Goal: Task Accomplishment & Management: Complete application form

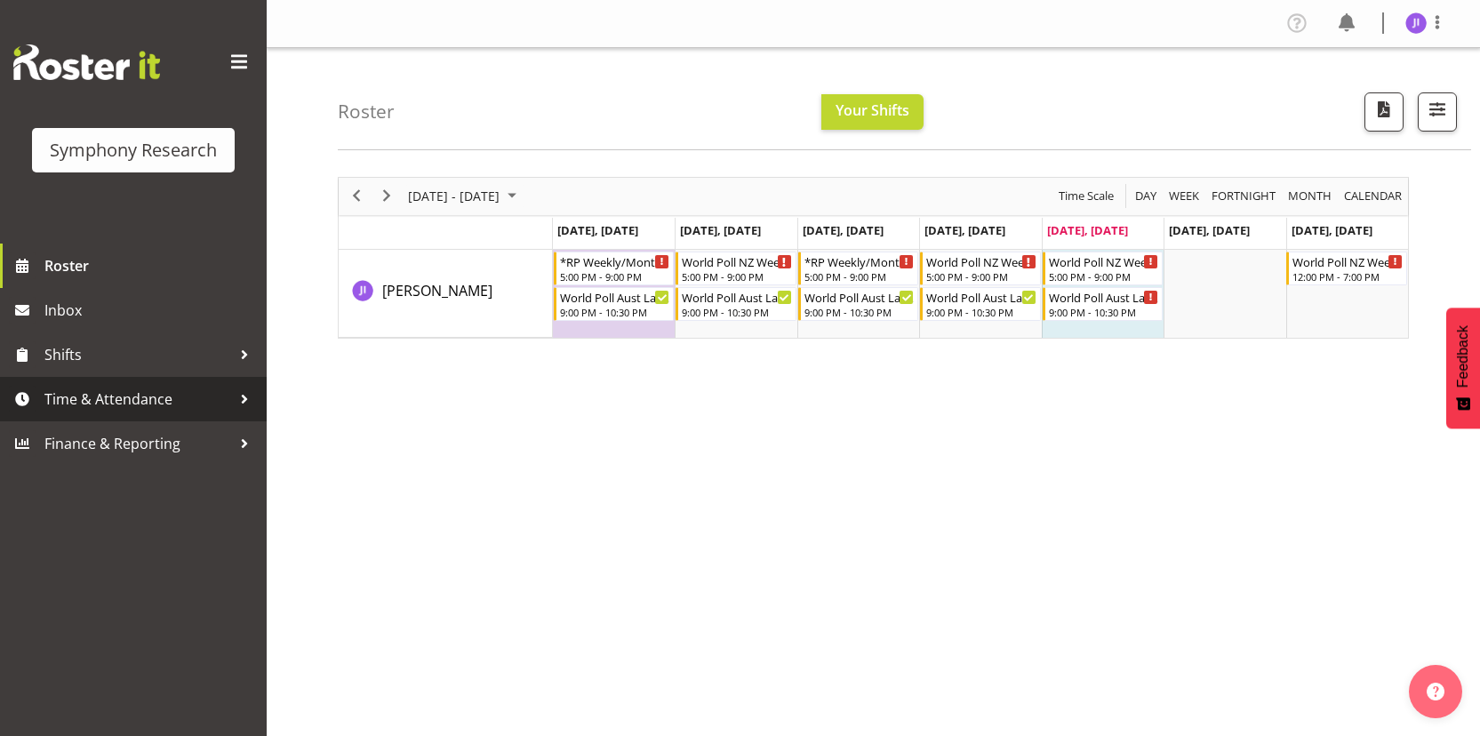
click at [173, 411] on span "Time & Attendance" at bounding box center [137, 399] width 187 height 27
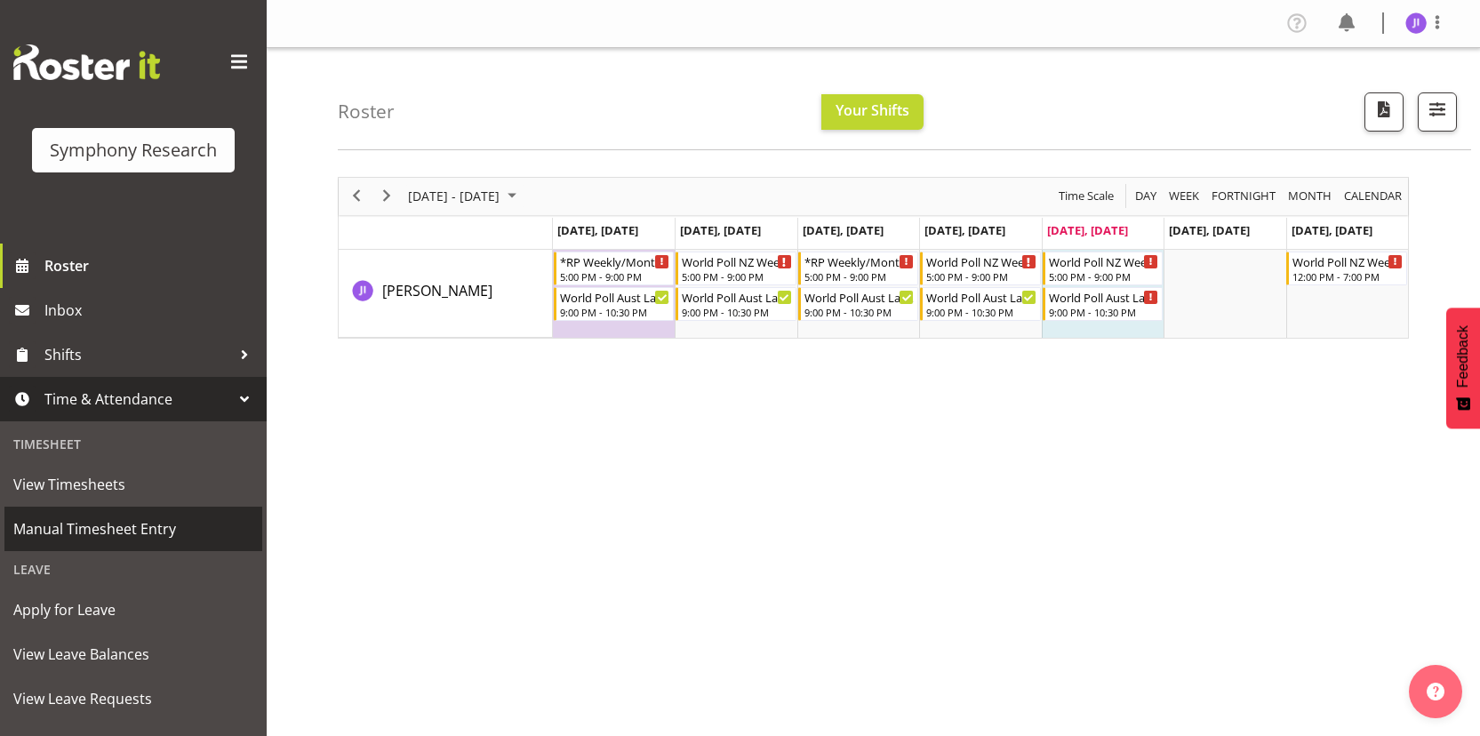
click at [139, 516] on span "Manual Timesheet Entry" at bounding box center [133, 529] width 240 height 27
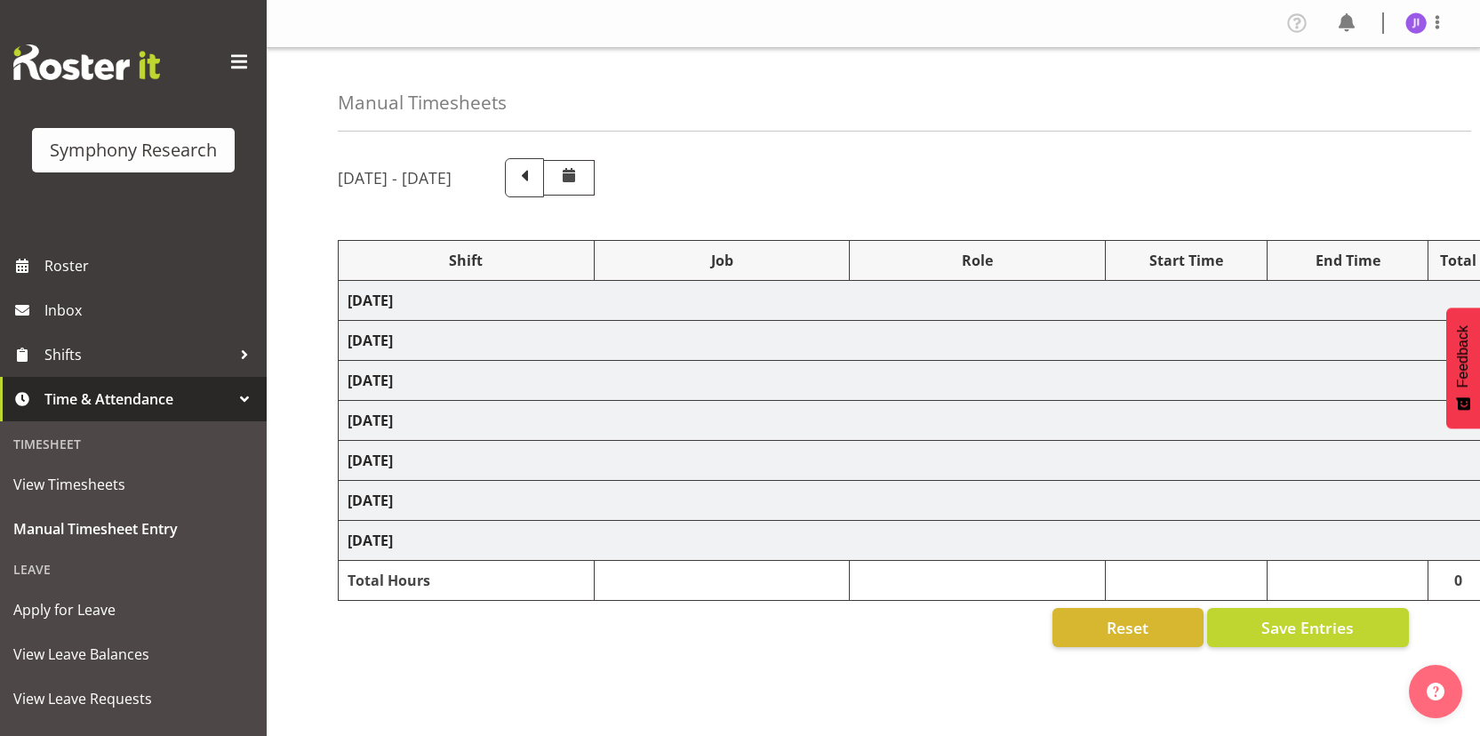
select select "48116"
select select "10242"
select select "48116"
select select "10499"
select select "48116"
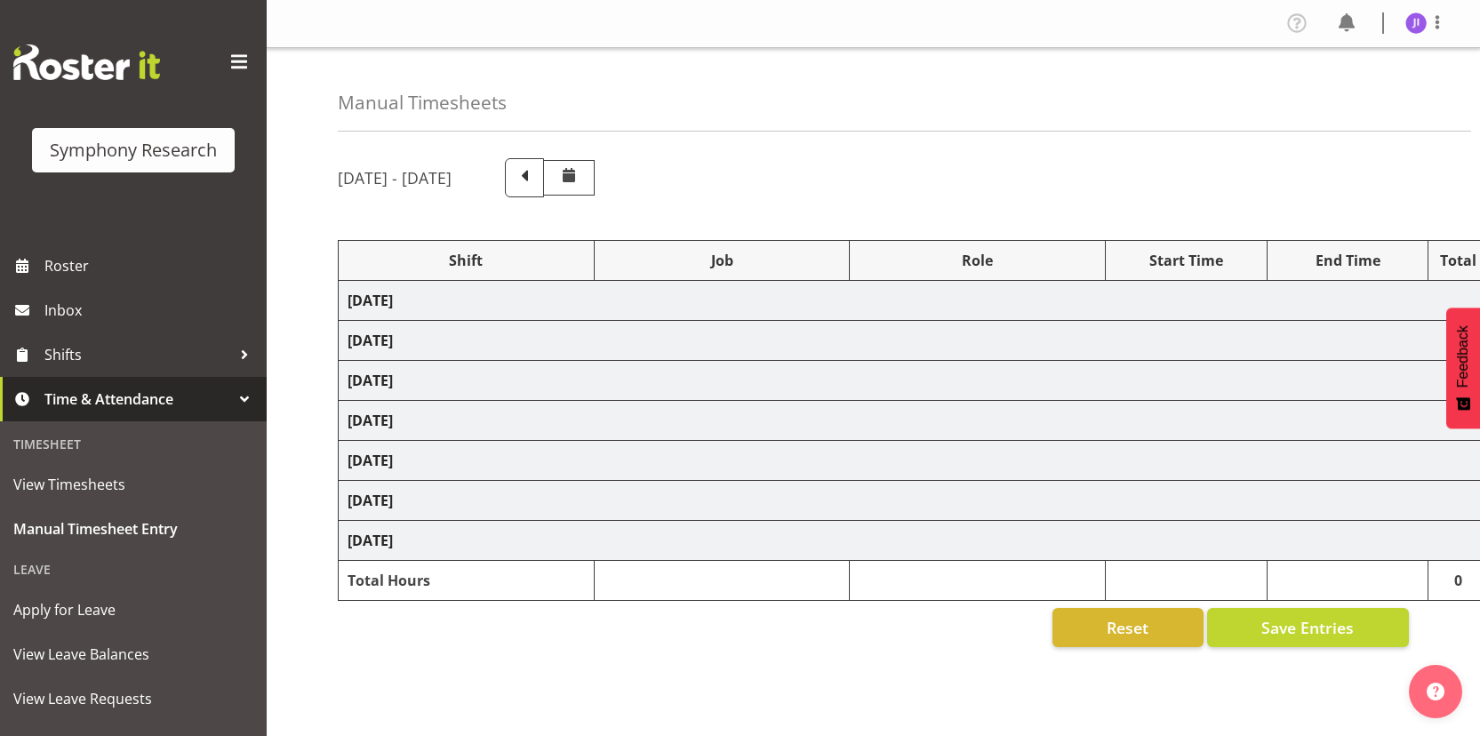
select select "10242"
select select "48116"
select select "10499"
select select "48116"
select select "10242"
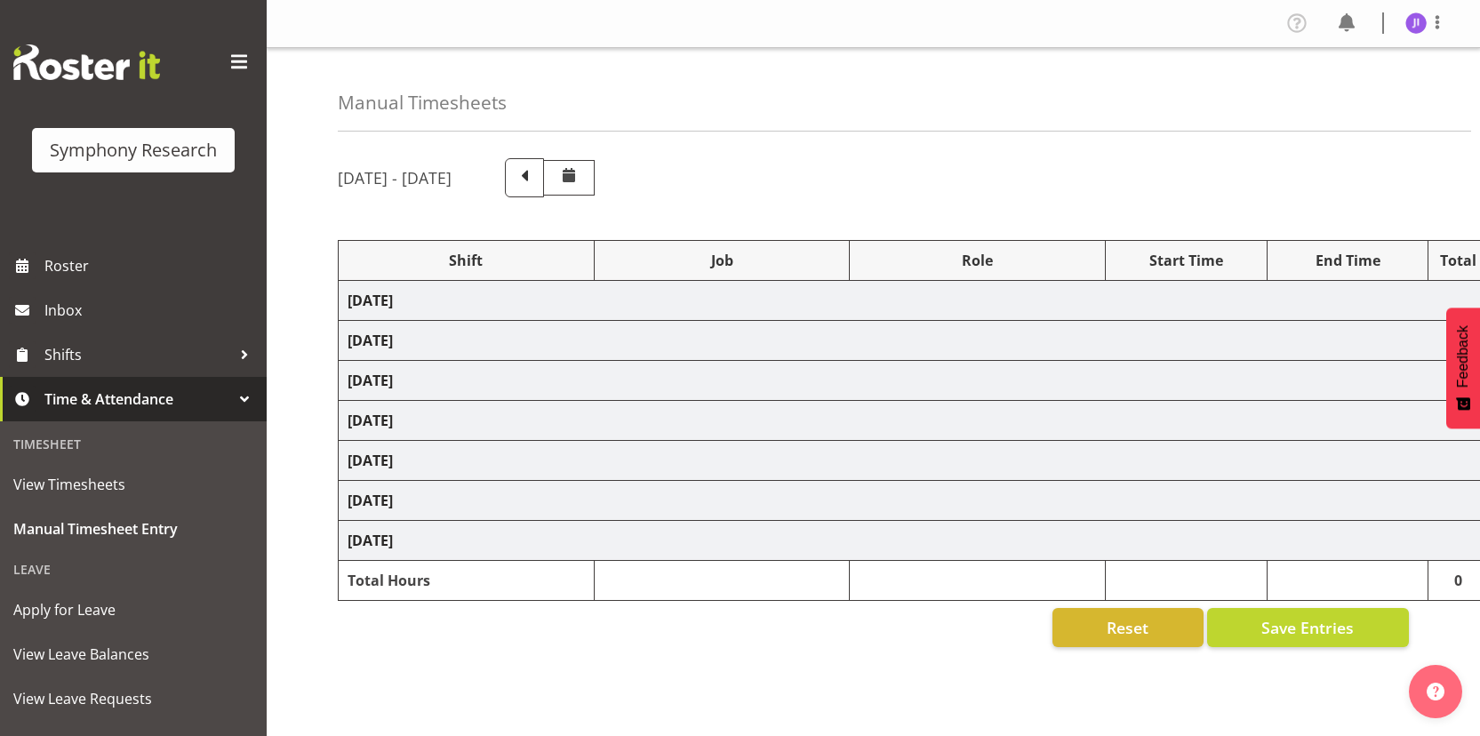
select select "48116"
select select "10499"
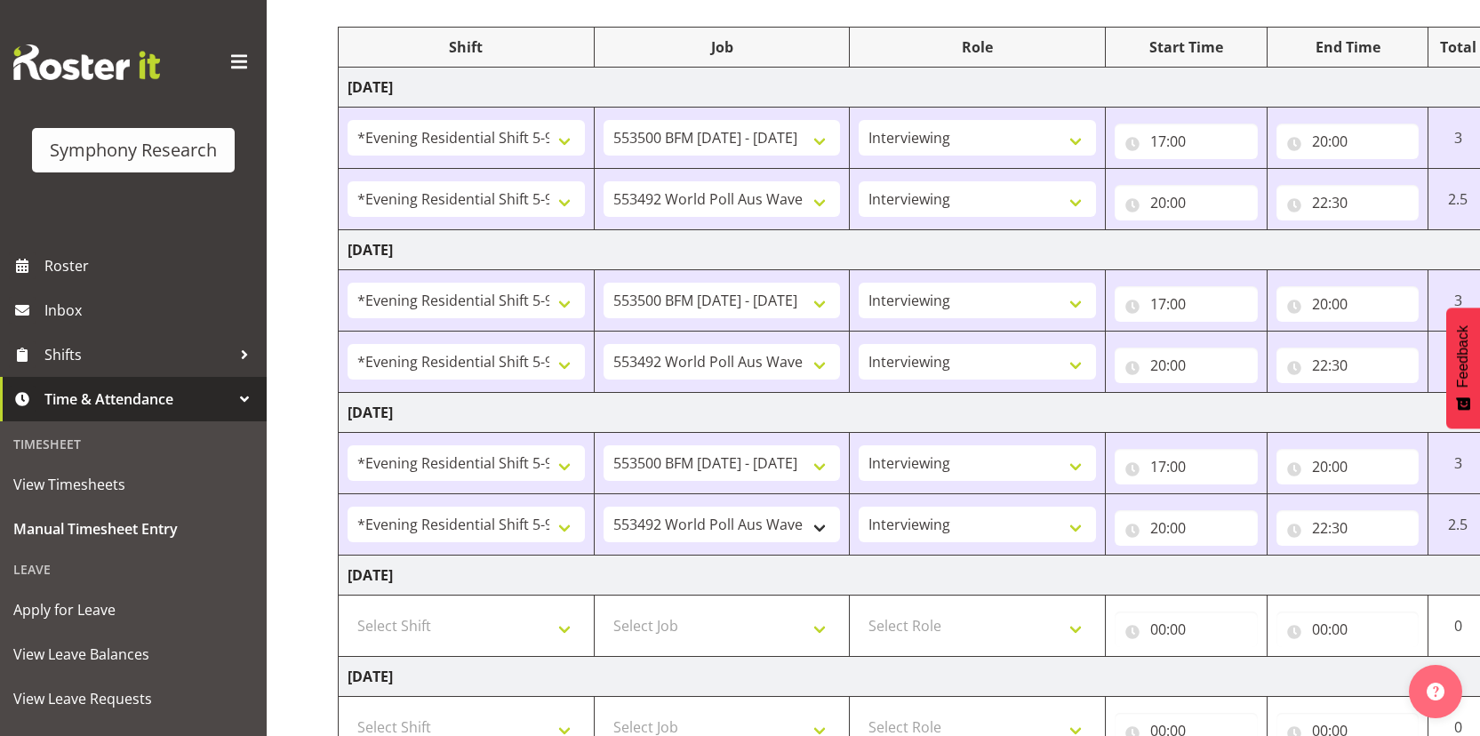
scroll to position [551, 0]
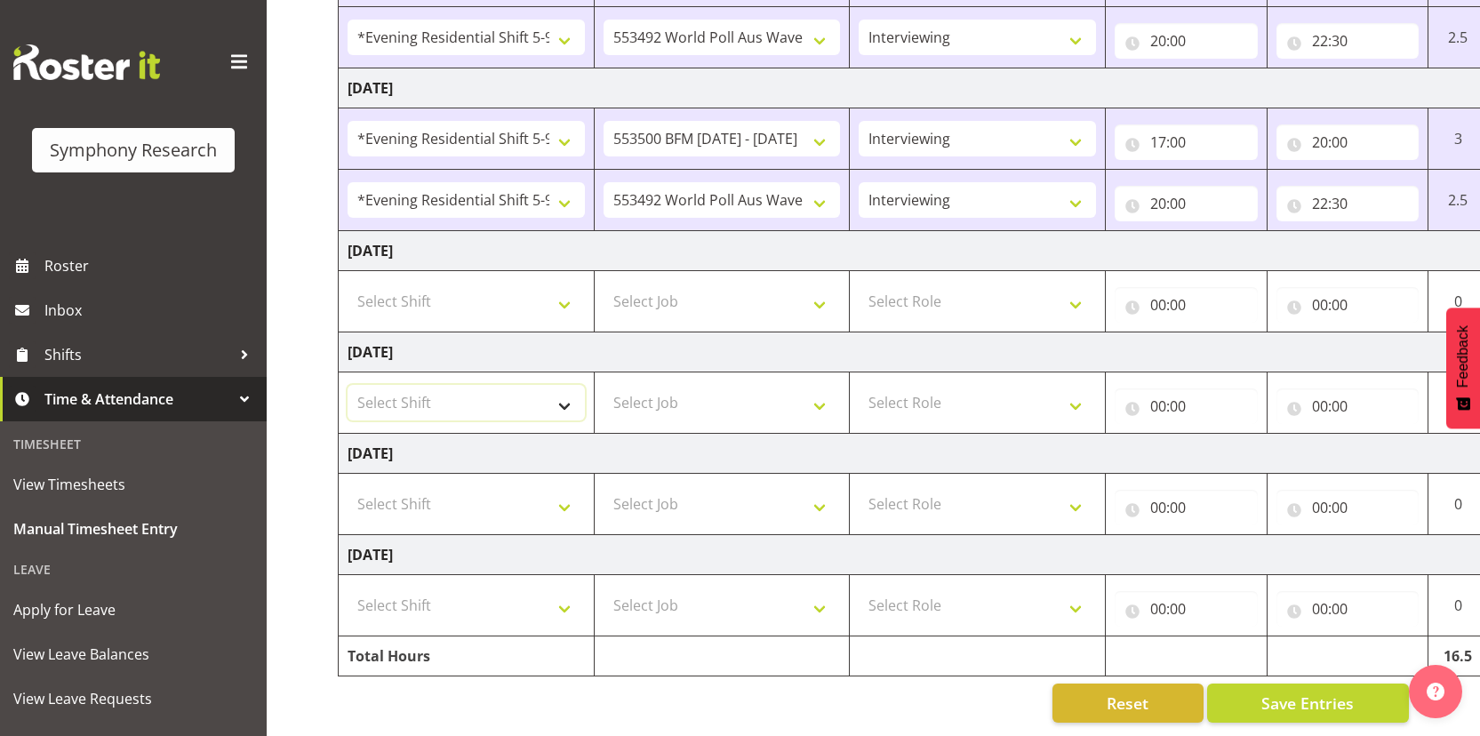
click at [501, 385] on select "Select Shift !!Weekend Residential (Roster IT Shift Label) *Business 9/10am ~ 4…" at bounding box center [466, 403] width 237 height 36
select select "48116"
click at [348, 385] on select "Select Shift !!Weekend Residential (Roster IT Shift Label) *Business 9/10am ~ 4…" at bounding box center [466, 403] width 237 height 36
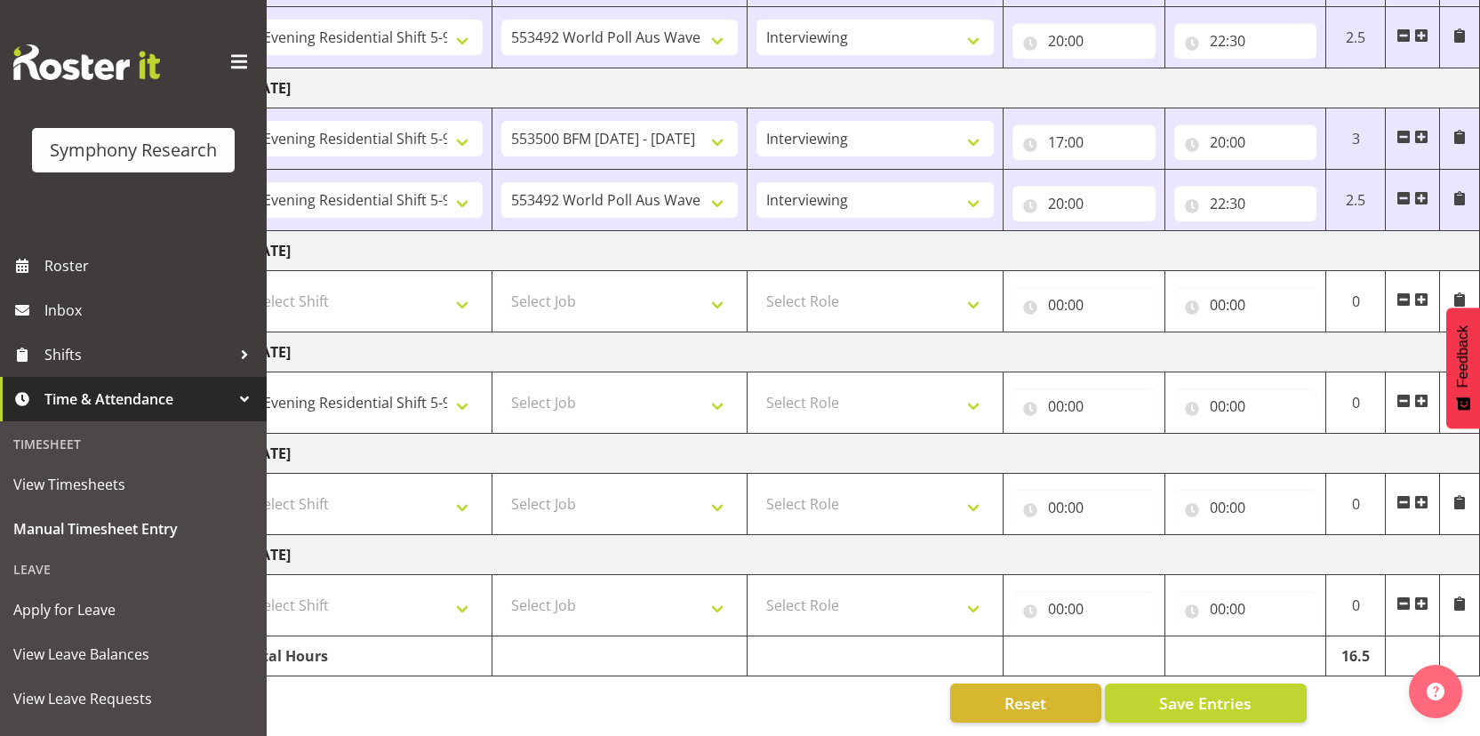
click at [1415, 394] on span at bounding box center [1421, 401] width 14 height 14
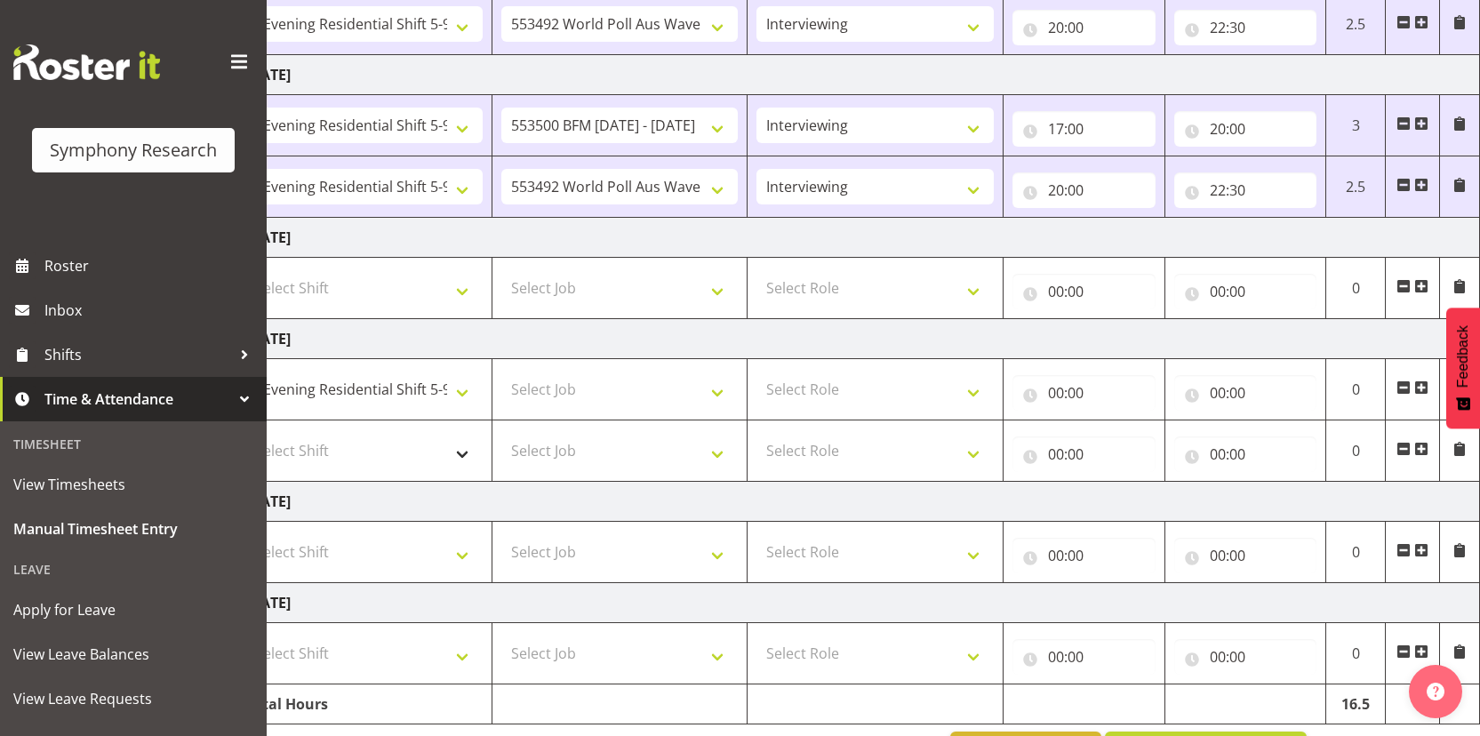
scroll to position [0, 0]
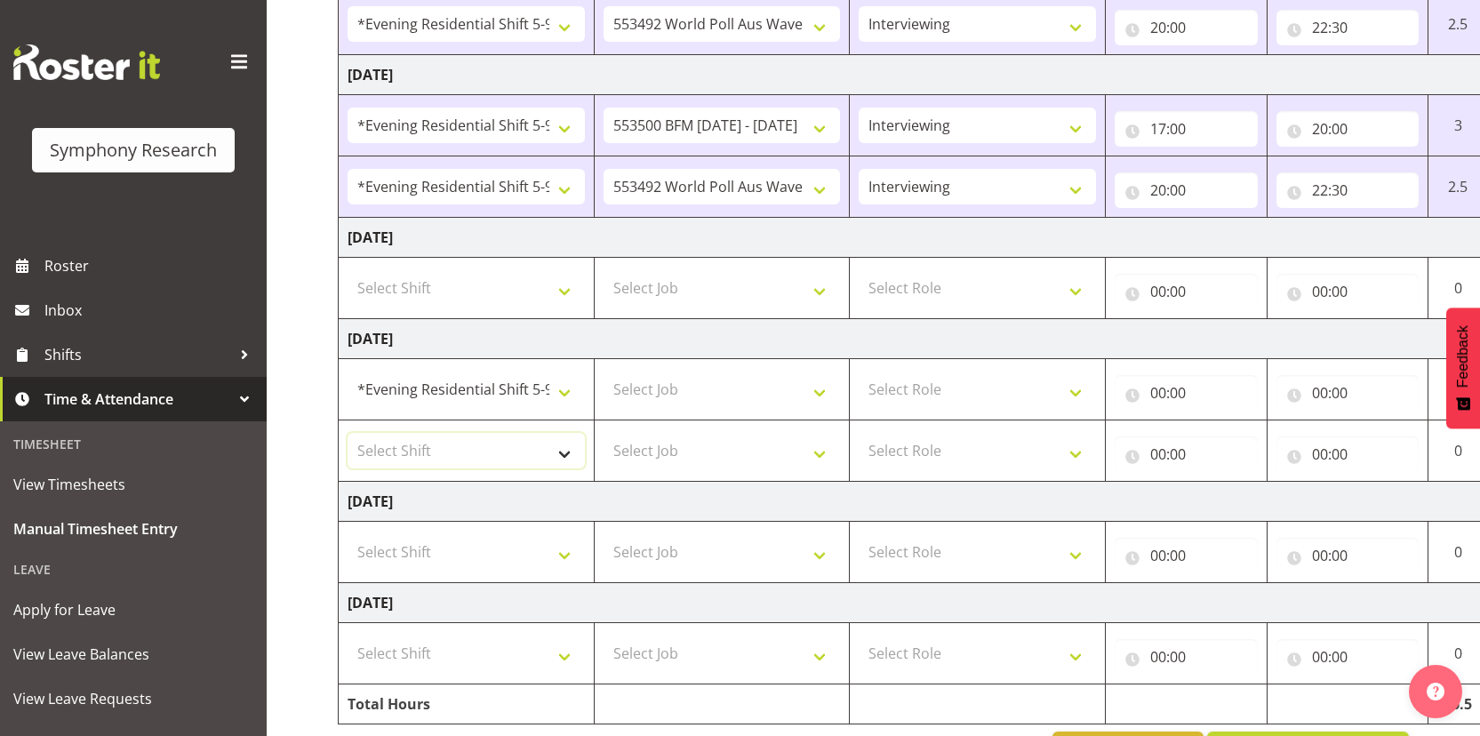
click at [529, 448] on select "Select Shift !!Weekend Residential (Roster IT Shift Label) *Business 9/10am ~ 4…" at bounding box center [466, 451] width 237 height 36
select select "48116"
click at [348, 433] on select "Select Shift !!Weekend Residential (Roster IT Shift Label) *Business 9/10am ~ 4…" at bounding box center [466, 451] width 237 height 36
click at [742, 396] on select "Select Job 550060 IF Admin 553492 World Poll Aus Wave 2 Main 2025 553493 World …" at bounding box center [722, 390] width 237 height 36
select select "10242"
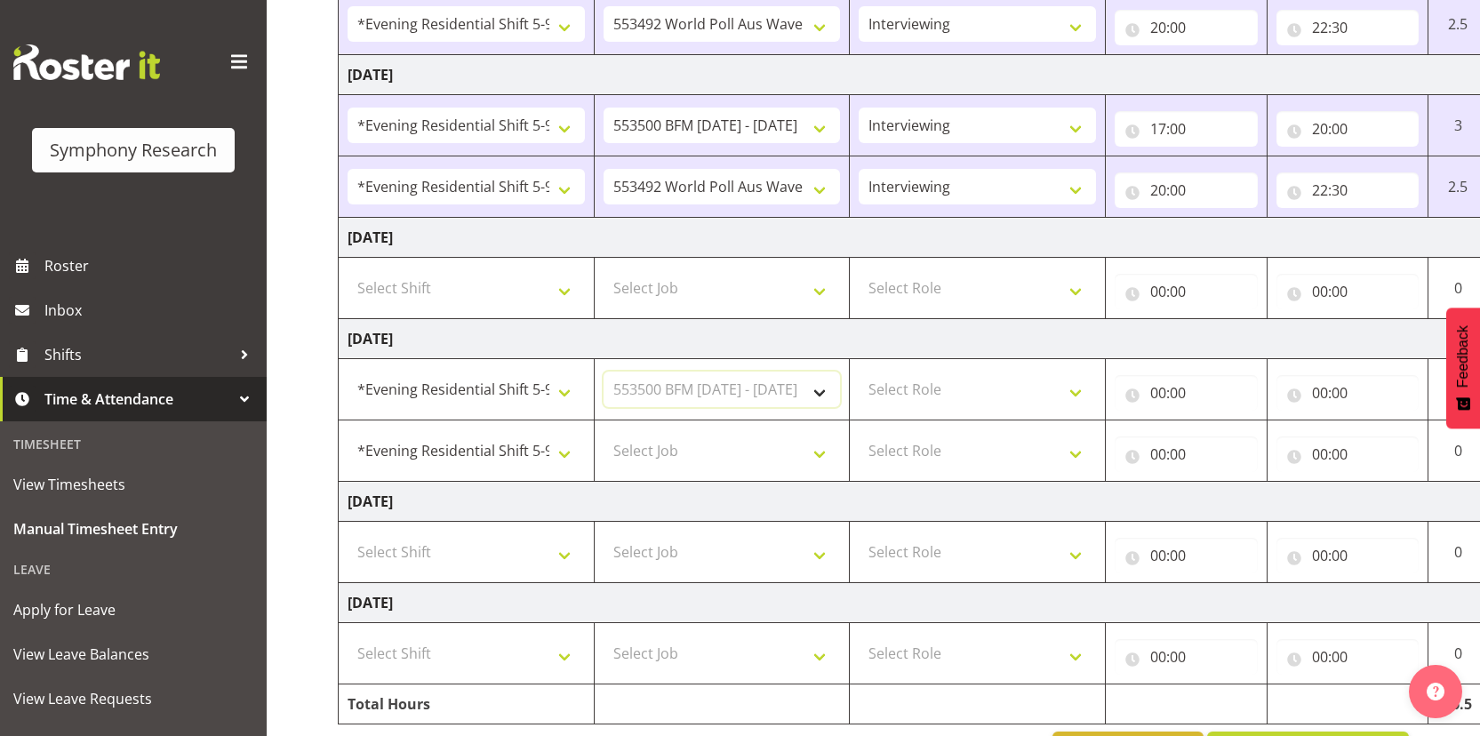
click at [604, 372] on select "Select Job 550060 IF Admin 553492 World Poll Aus Wave 2 Main 2025 553493 World …" at bounding box center [722, 390] width 237 height 36
click at [736, 448] on select "Select Job 550060 IF Admin 553492 World Poll Aus Wave 2 Main 2025 553493 World …" at bounding box center [722, 451] width 237 height 36
select select "10499"
click at [604, 433] on select "Select Job 550060 IF Admin 553492 World Poll Aus Wave 2 Main 2025 553493 World …" at bounding box center [722, 451] width 237 height 36
click at [988, 395] on select "Select Role Interviewing Briefing" at bounding box center [977, 390] width 237 height 36
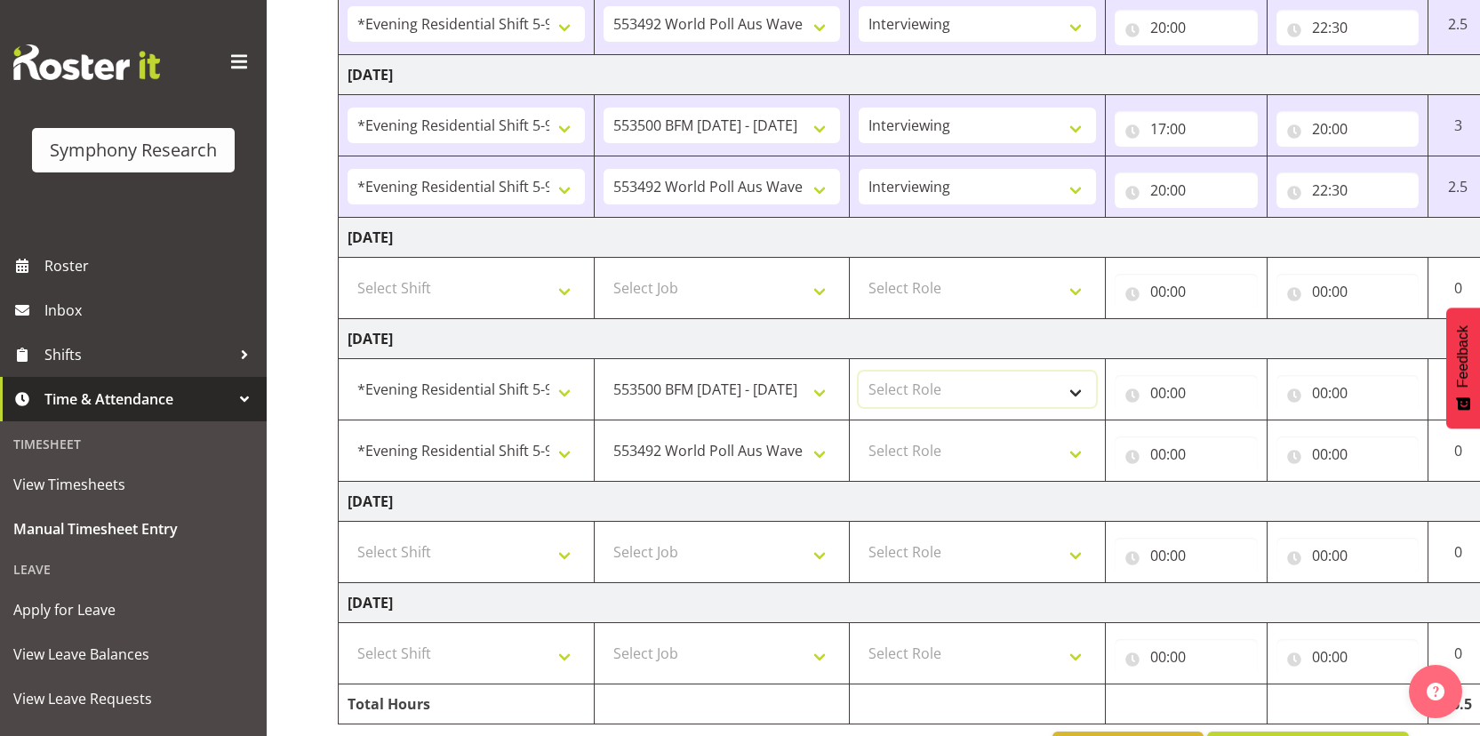
select select "47"
click at [859, 372] on select "Select Role Interviewing Briefing" at bounding box center [977, 390] width 237 height 36
click at [968, 449] on select "Select Role Interviewing Briefing" at bounding box center [977, 451] width 237 height 36
select select "47"
click at [859, 433] on select "Select Role Interviewing Briefing" at bounding box center [977, 451] width 237 height 36
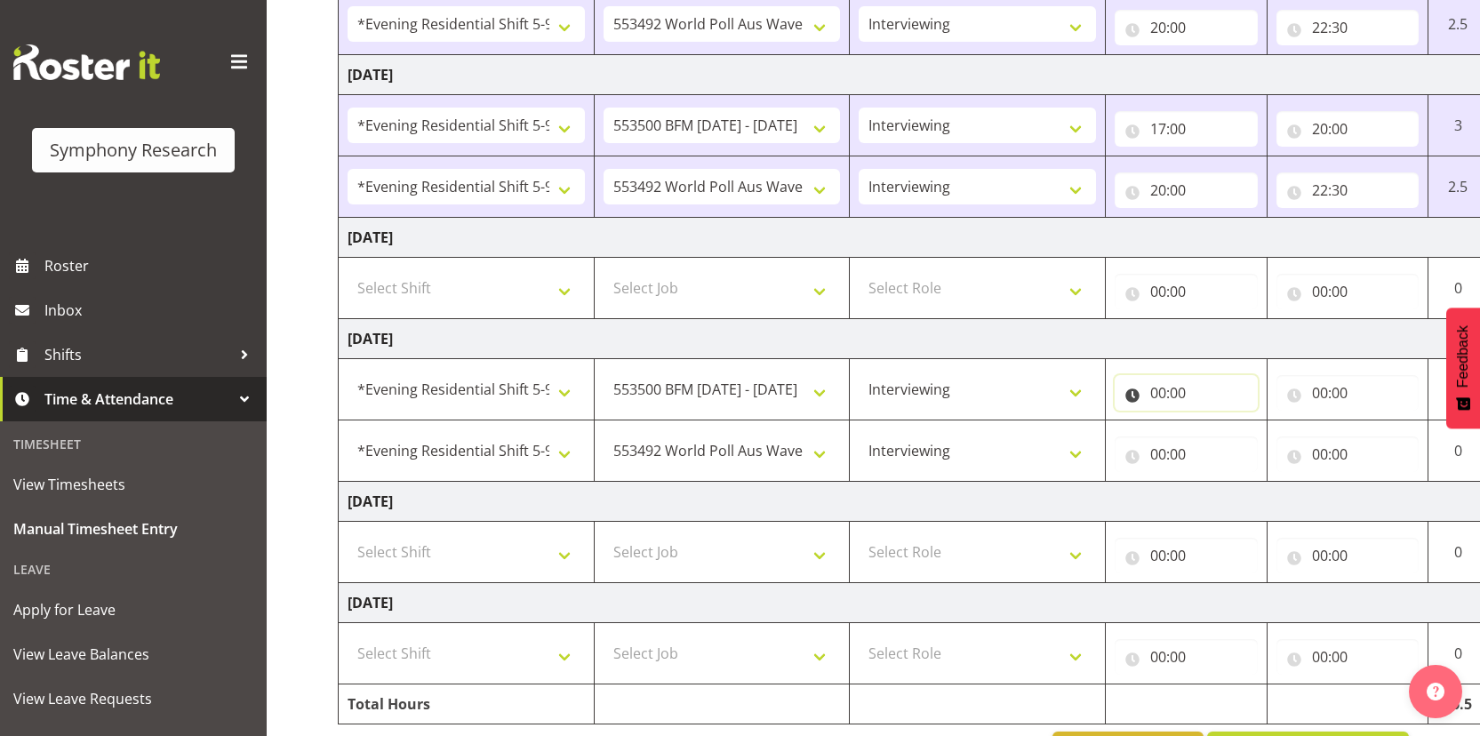
click at [1154, 393] on input "00:00" at bounding box center [1186, 393] width 143 height 36
click at [1235, 444] on select "00 01 02 03 04 05 06 07 08 09 10 11 12 13 14 15 16 17 18 19 20 21 22 23" at bounding box center [1236, 439] width 40 height 36
select select "17"
click at [1216, 421] on select "00 01 02 03 04 05 06 07 08 09 10 11 12 13 14 15 16 17 18 19 20 21 22 23" at bounding box center [1236, 439] width 40 height 36
type input "17:00"
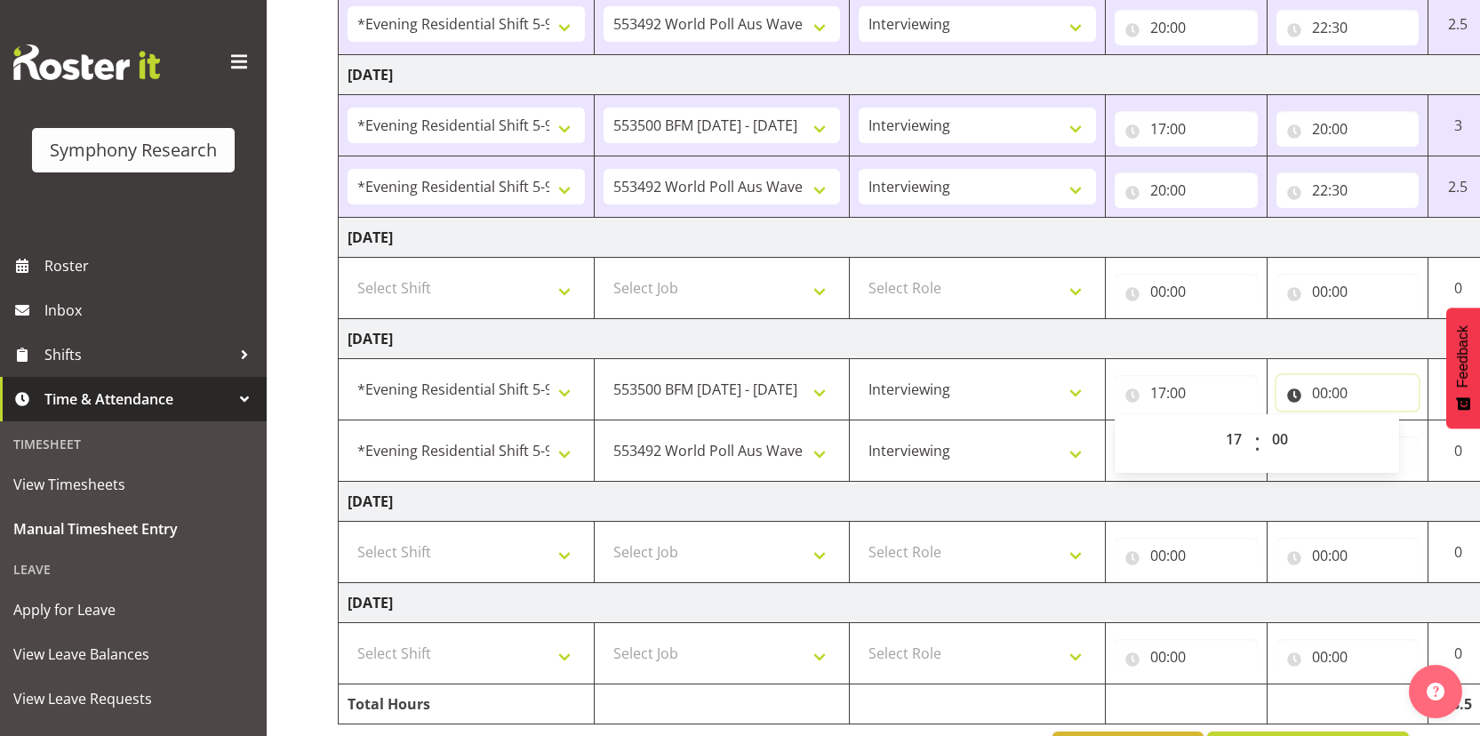
click at [1316, 390] on input "00:00" at bounding box center [1347, 393] width 143 height 36
click at [1395, 446] on select "00 01 02 03 04 05 06 07 08 09 10 11 12 13 14 15 16 17 18 19 20 21 22 23" at bounding box center [1398, 439] width 40 height 36
select select "20"
click at [1378, 421] on select "00 01 02 03 04 05 06 07 08 09 10 11 12 13 14 15 16 17 18 19 20 21 22 23" at bounding box center [1398, 439] width 40 height 36
type input "20:00"
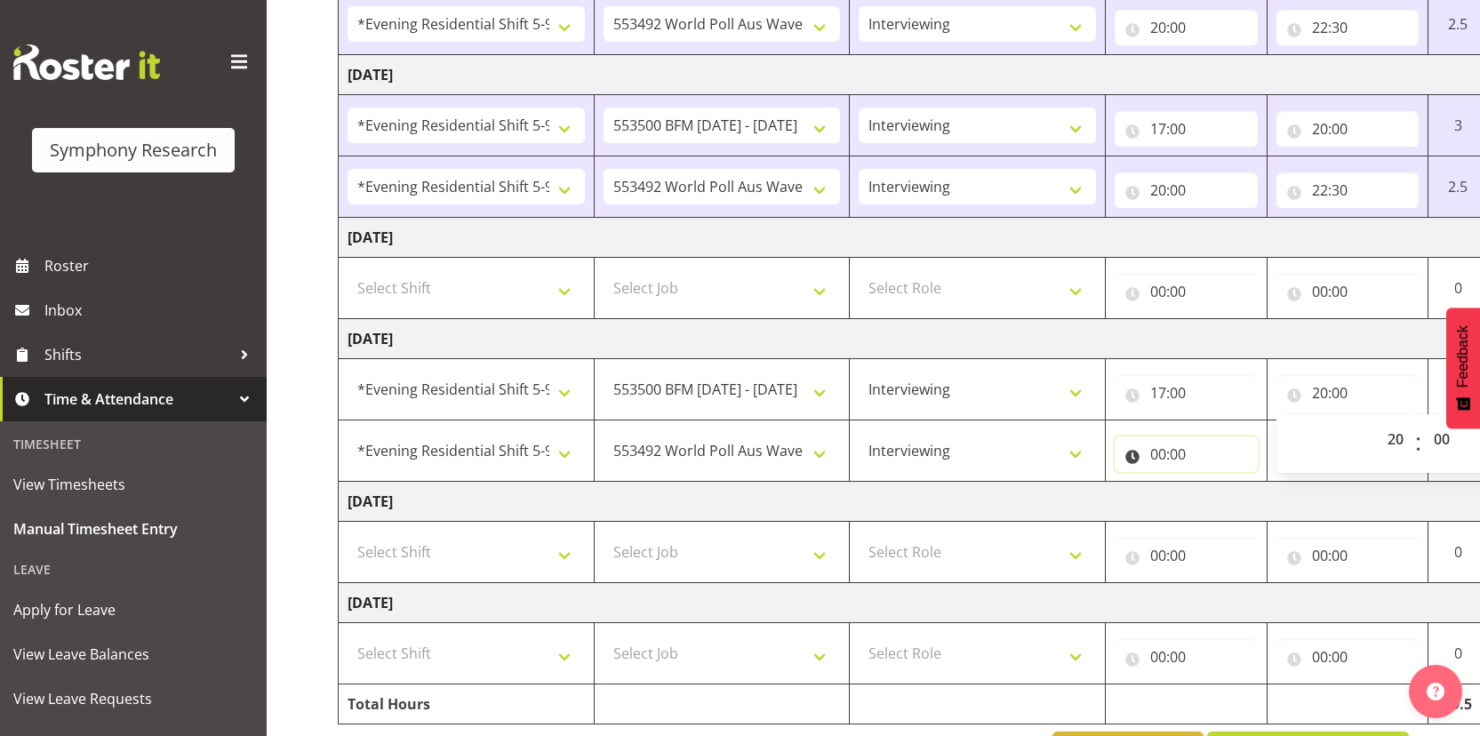
click at [1153, 460] on input "00:00" at bounding box center [1186, 454] width 143 height 36
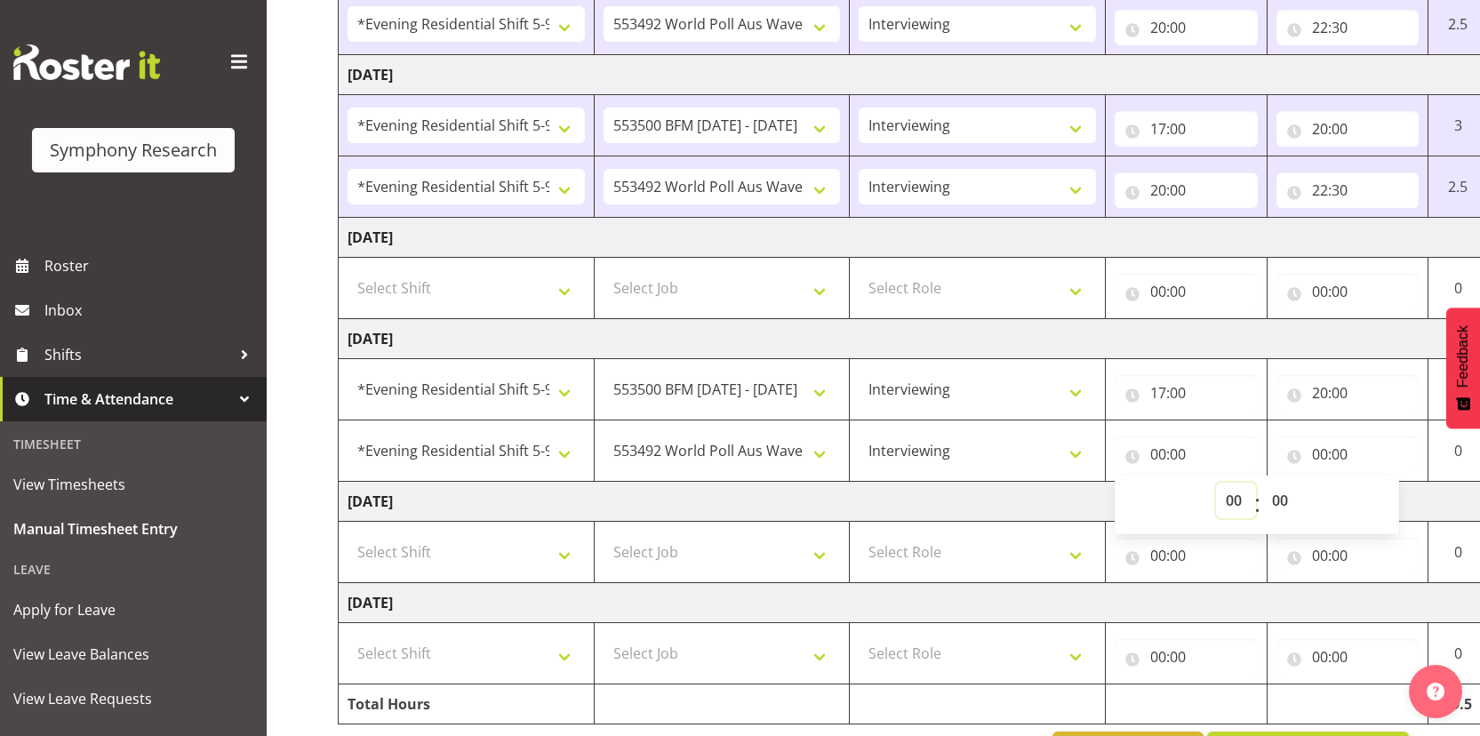
click at [1237, 500] on select "00 01 02 03 04 05 06 07 08 09 10 11 12 13 14 15 16 17 18 19 20 21 22 23" at bounding box center [1236, 501] width 40 height 36
click at [1236, 502] on select "00 01 02 03 04 05 06 07 08 09 10 11 12 13 14 15 16 17 18 19 20 21 22 23" at bounding box center [1236, 501] width 40 height 36
select select "20"
click at [1216, 483] on select "00 01 02 03 04 05 06 07 08 09 10 11 12 13 14 15 16 17 18 19 20 21 22 23" at bounding box center [1236, 501] width 40 height 36
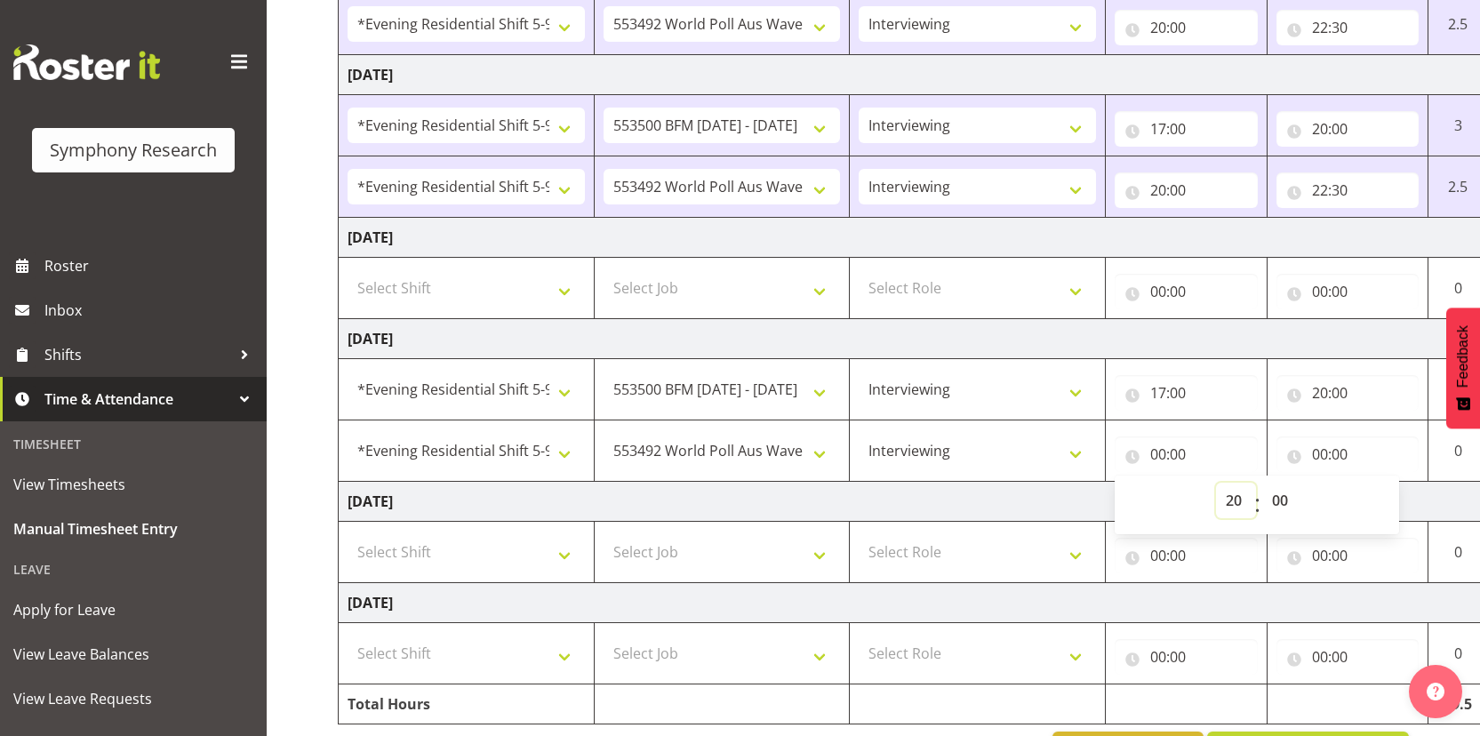
type input "20:00"
click at [1325, 451] on input "00:00" at bounding box center [1347, 454] width 143 height 36
click at [1390, 498] on select "00 01 02 03 04 05 06 07 08 09 10 11 12 13 14 15 16 17 18 19 20 21 22 23" at bounding box center [1398, 501] width 40 height 36
select select "22"
click at [1378, 483] on select "00 01 02 03 04 05 06 07 08 09 10 11 12 13 14 15 16 17 18 19 20 21 22 23" at bounding box center [1398, 501] width 40 height 36
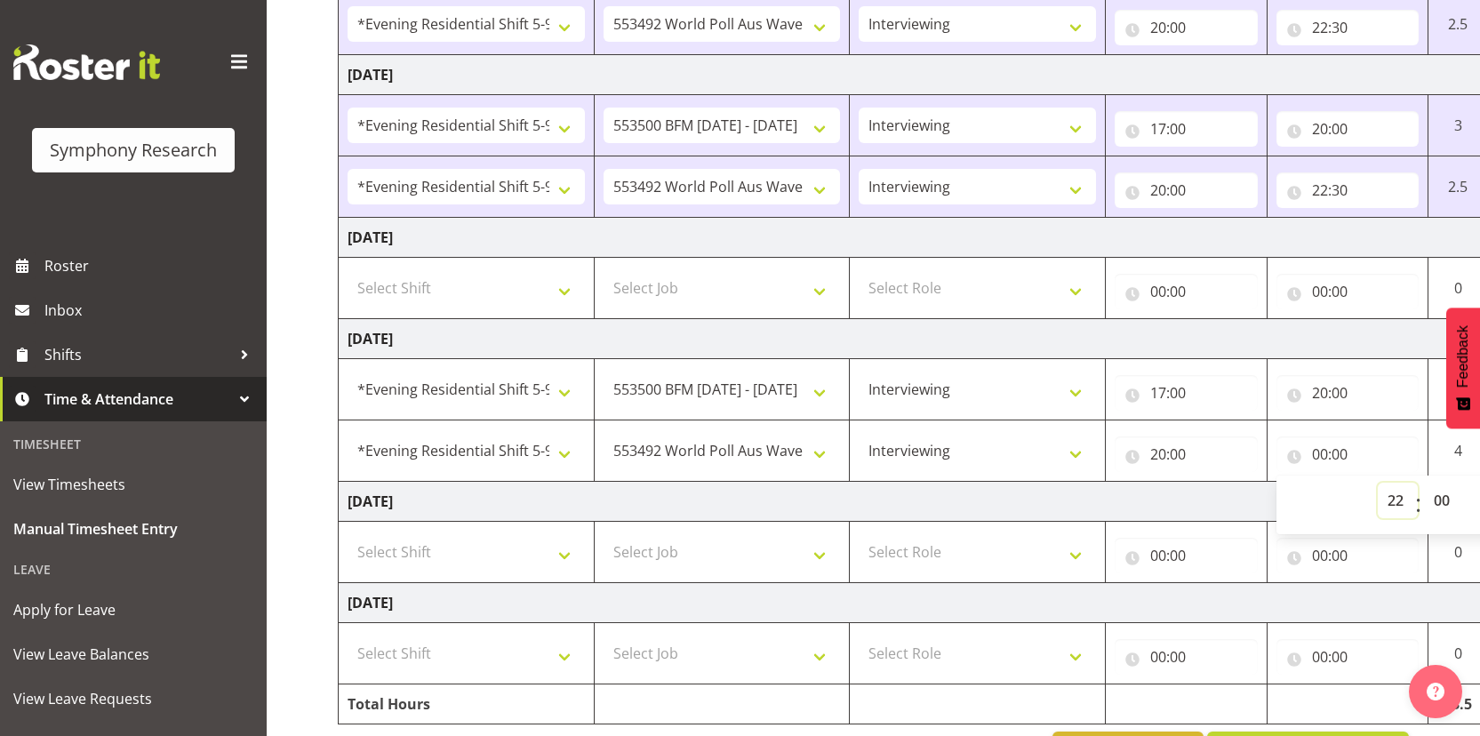
type input "22:00"
click at [1443, 497] on select "00 01 02 03 04 05 06 07 08 09 10 11 12 13 14 15 16 17 18 19 20 21 22 23 24 25 2…" at bounding box center [1444, 501] width 40 height 36
select select "30"
click at [1424, 483] on select "00 01 02 03 04 05 06 07 08 09 10 11 12 13 14 15 16 17 18 19 20 21 22 23 24 25 2…" at bounding box center [1444, 501] width 40 height 36
type input "22:30"
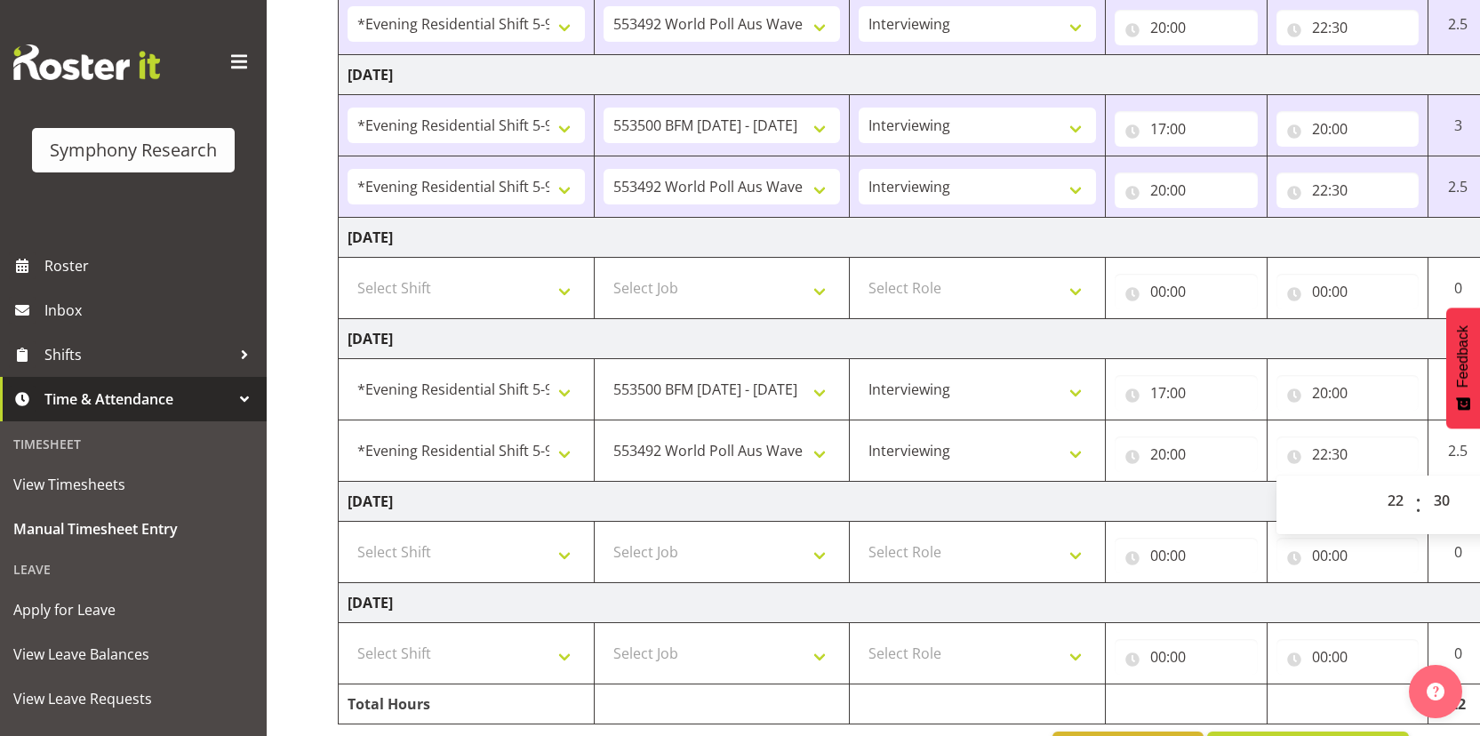
click at [1107, 335] on td "Friday 26th September 2025" at bounding box center [961, 339] width 1244 height 40
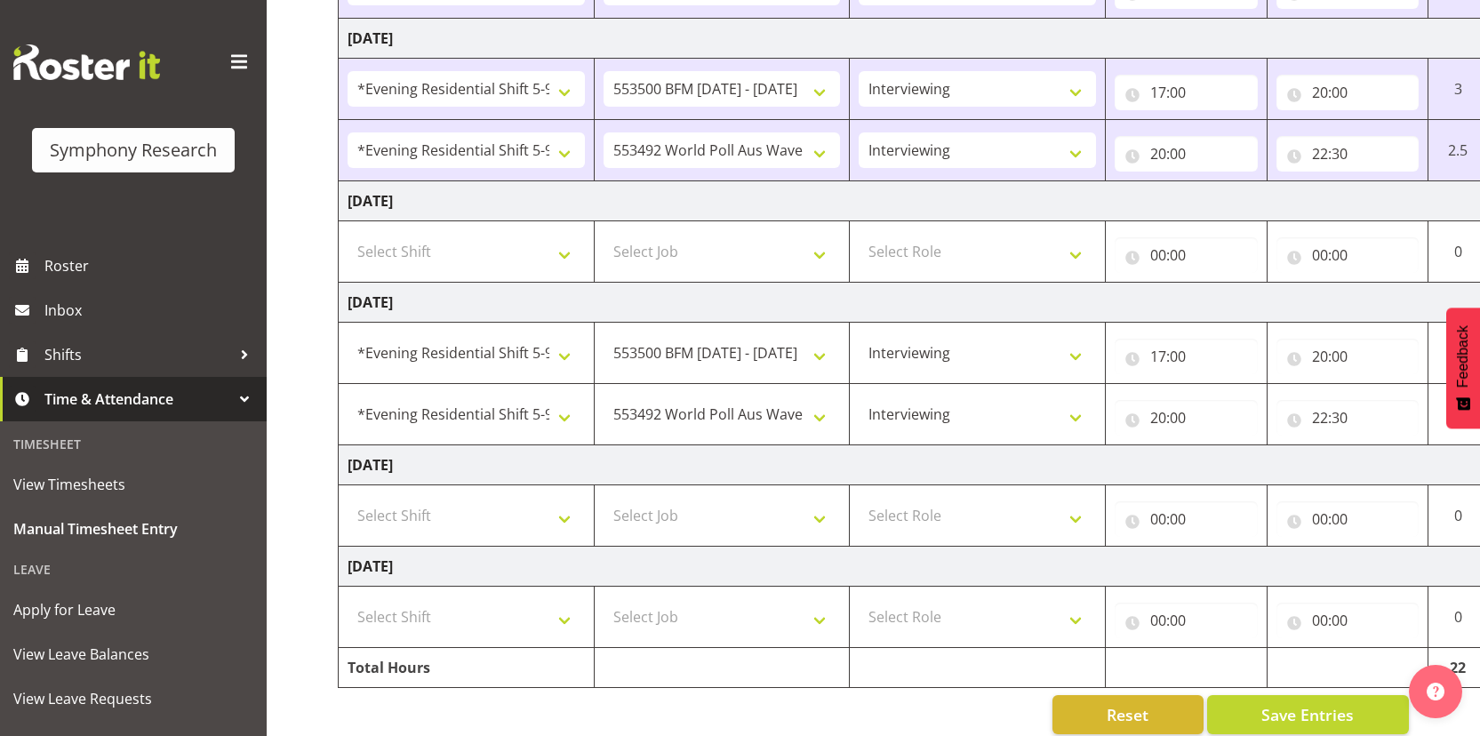
scroll to position [612, 0]
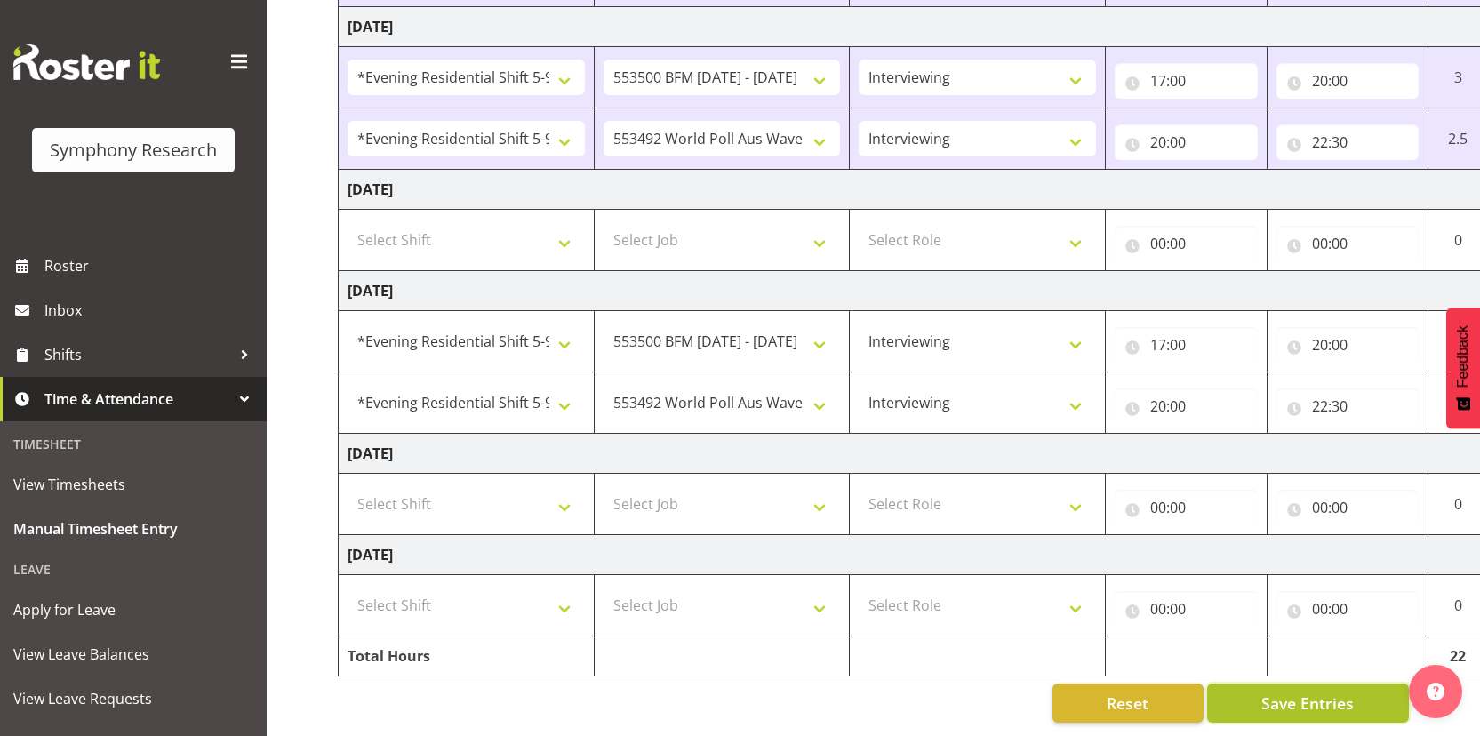
click at [1259, 692] on button "Save Entries" at bounding box center [1308, 703] width 202 height 39
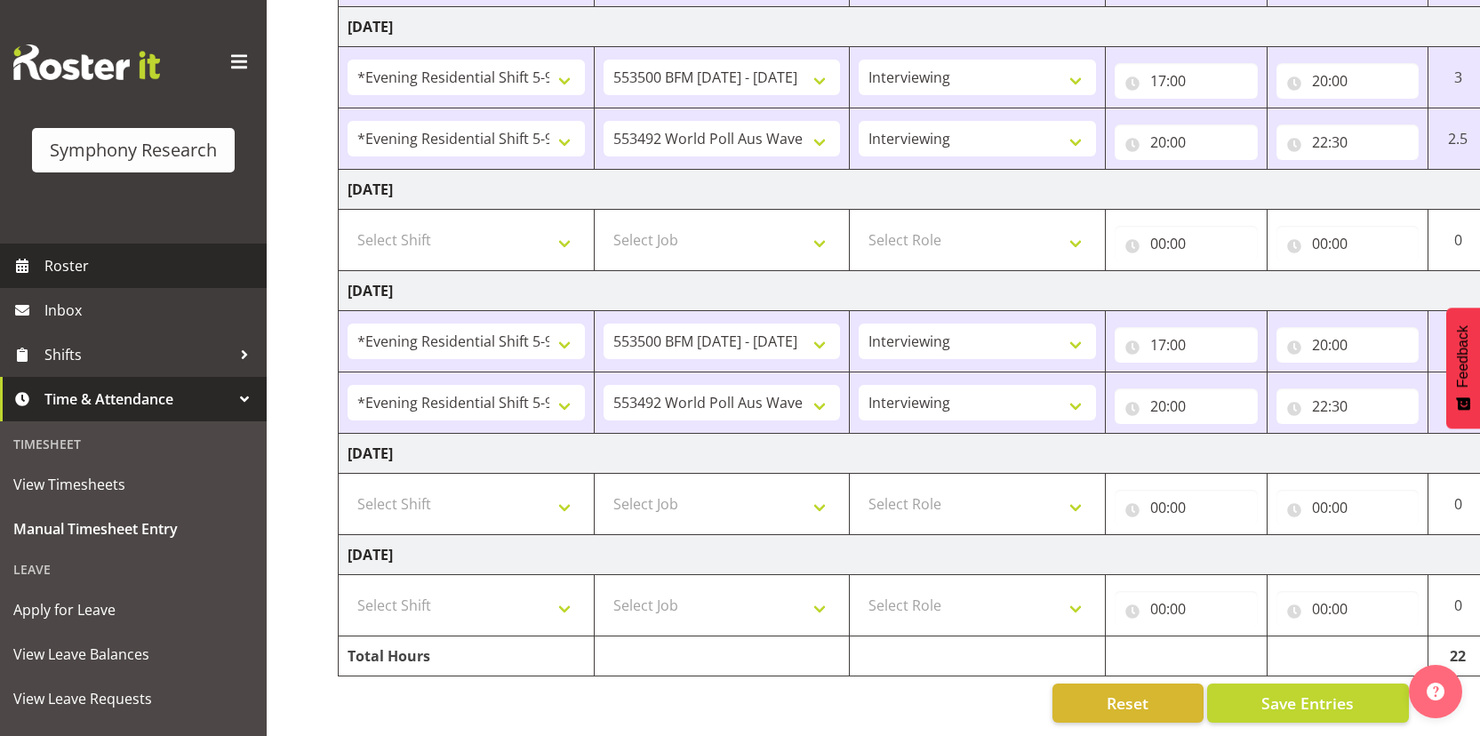
click at [136, 265] on span "Roster" at bounding box center [150, 265] width 213 height 27
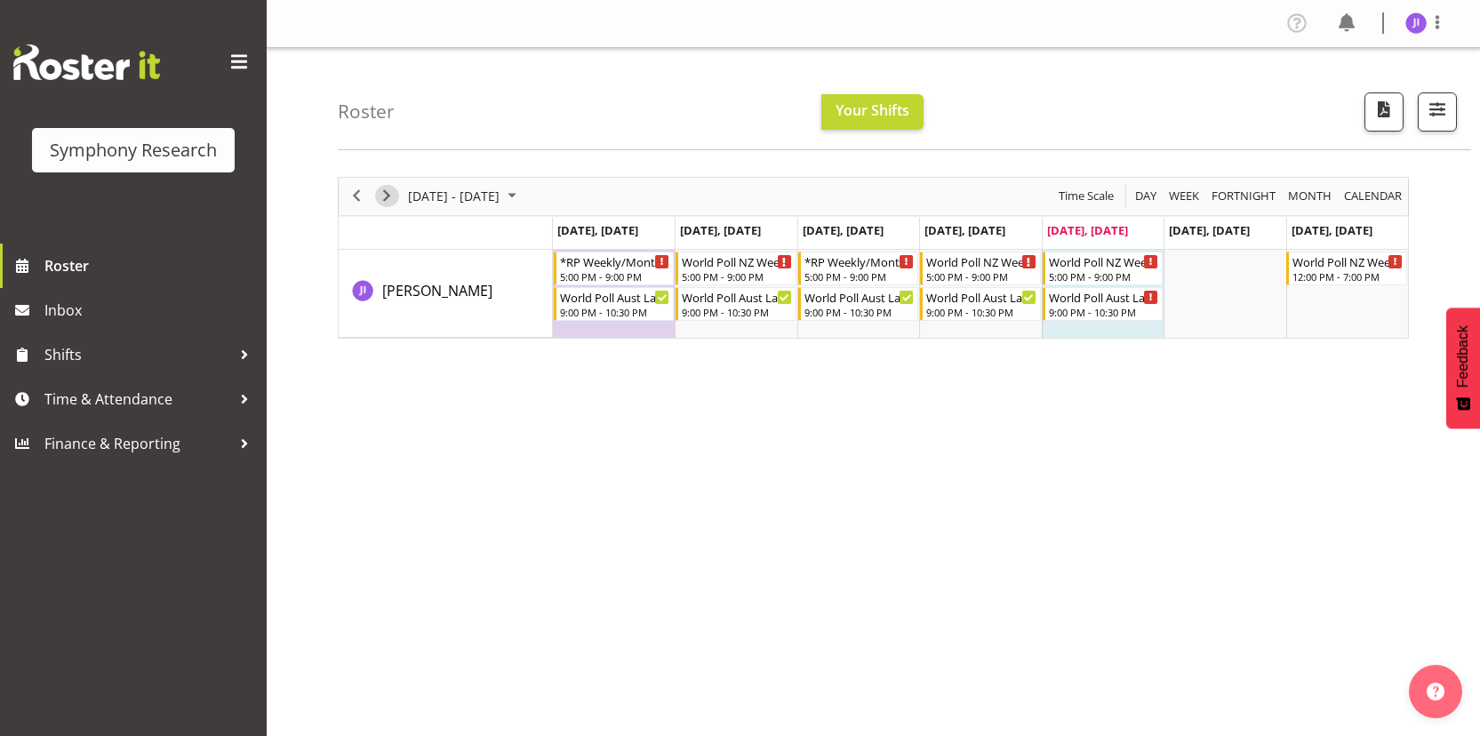
click at [386, 198] on span "Next" at bounding box center [386, 196] width 21 height 22
